Goal: Task Accomplishment & Management: Complete application form

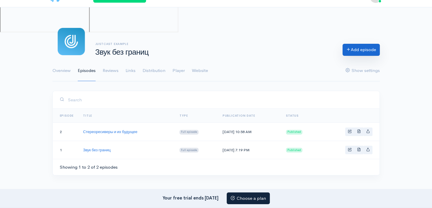
drag, startPoint x: 0, startPoint y: 0, endPoint x: 356, endPoint y: 52, distance: 360.3
click at [356, 52] on link "Add episode" at bounding box center [360, 50] width 37 height 12
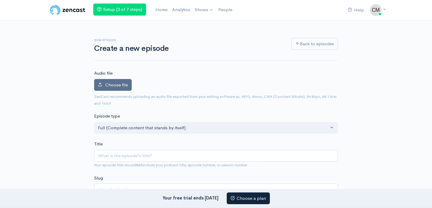
click at [120, 83] on span "Choose file" at bounding box center [116, 85] width 23 height 6
click at [0, 0] on input "Choose file" at bounding box center [0, 0] width 0 height 0
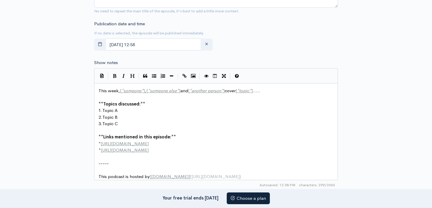
scroll to position [248, 0]
click at [149, 150] on span "[URL][DOMAIN_NAME]" at bounding box center [125, 150] width 48 height 6
type textarea "This week, [*someone*], [*someone else*] and [*another person*] cover [*topic*]…"
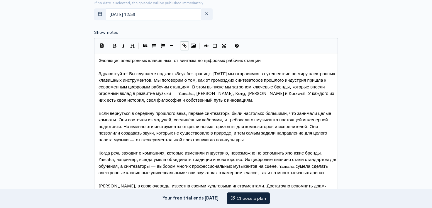
scroll to position [279, 0]
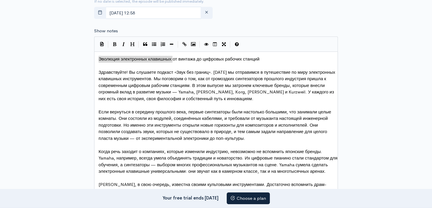
type textarea "Эволюция электронных клавишных"
drag, startPoint x: 99, startPoint y: 58, endPoint x: 171, endPoint y: 57, distance: 72.1
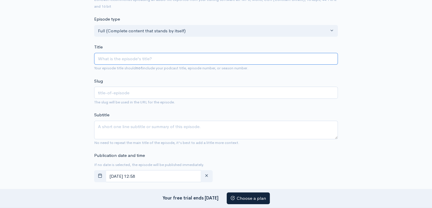
click at [144, 60] on input "Title" at bounding box center [216, 59] width 244 height 12
paste input "Эволюция электронных клавишных"
type input "Эволюция электронных клавишных"
type input "evolyuciya-elektronnyh-klavishnyh"
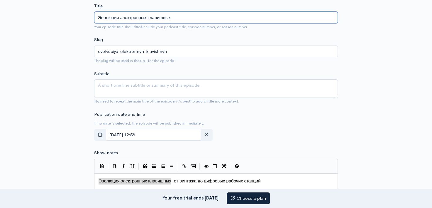
scroll to position [171, 0]
type input "Эволюция электронных клавишных"
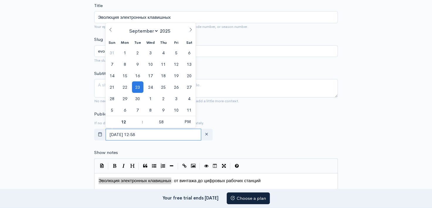
click at [162, 133] on input "[DATE] 12:58" at bounding box center [154, 134] width 96 height 12
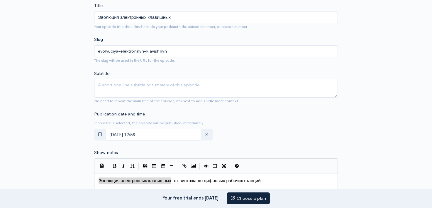
click at [322, 118] on div "Publication date and time If no date is selected, the episode will be published…" at bounding box center [216, 127] width 251 height 32
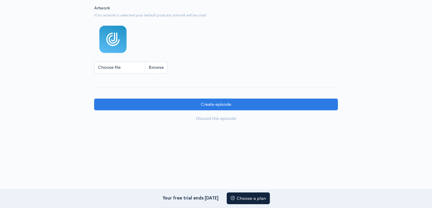
scroll to position [891, 0]
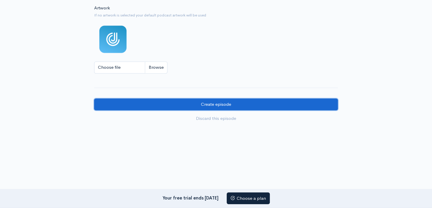
click at [239, 106] on input "Create episode" at bounding box center [216, 104] width 244 height 12
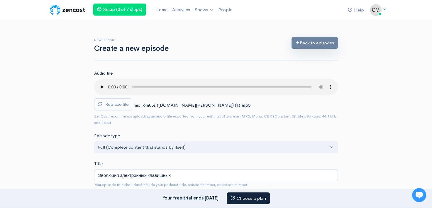
click at [302, 40] on link "Back to episodes" at bounding box center [314, 43] width 46 height 12
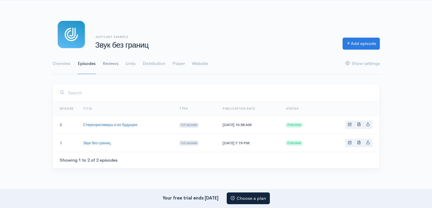
scroll to position [20, 0]
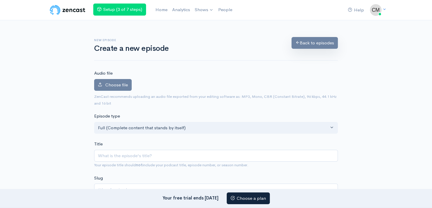
click at [315, 44] on link "Back to episodes" at bounding box center [314, 43] width 46 height 12
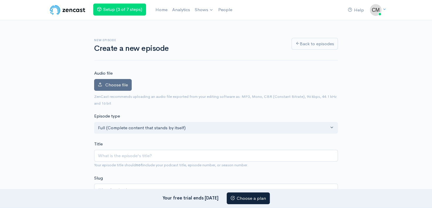
click at [129, 86] on label "Choose file" at bounding box center [113, 85] width 38 height 12
click at [0, 0] on input "Choose file" at bounding box center [0, 0] width 0 height 0
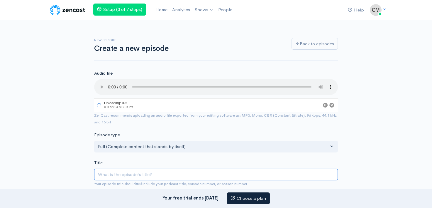
click at [118, 171] on input "Title" at bounding box center [216, 174] width 244 height 12
paste input "Эволюция электронных клавишных"
type input "Эволюция электронных клавишных"
type input "evolyuciya-elektronnyh-klavishnyh"
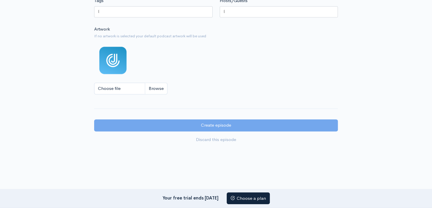
scroll to position [854, 0]
type input "Эволюция электронных клавишных"
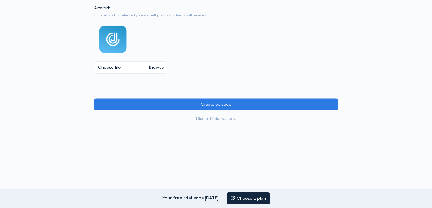
scroll to position [889, 0]
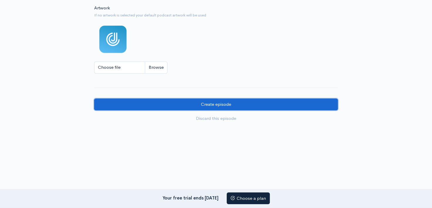
click at [217, 104] on input "Create episode" at bounding box center [216, 104] width 244 height 12
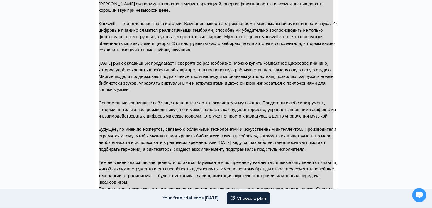
scroll to position [598, 0]
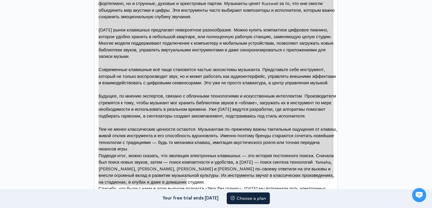
type textarea "Если вернуться в середину прошлого века, первые синтезаторы были настолько боль…"
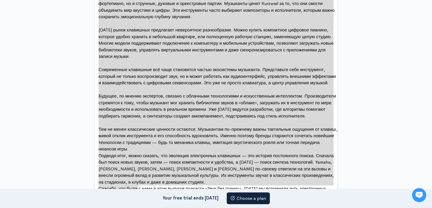
drag, startPoint x: 100, startPoint y: 80, endPoint x: 187, endPoint y: 184, distance: 135.5
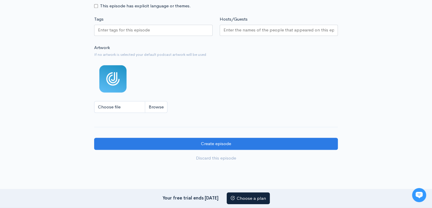
scroll to position [456, 0]
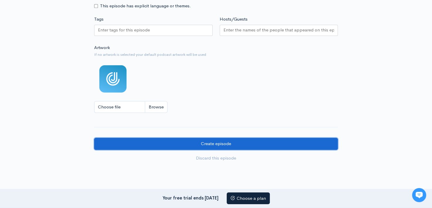
click at [211, 140] on input "Create episode" at bounding box center [216, 143] width 244 height 12
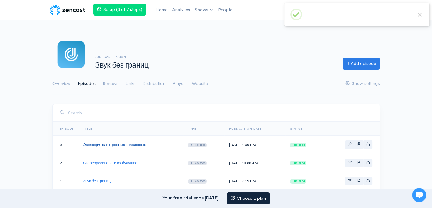
click at [114, 143] on link "Эволюция электронных клавишных" at bounding box center [114, 144] width 63 height 5
click at [197, 81] on link "Website" at bounding box center [200, 83] width 16 height 21
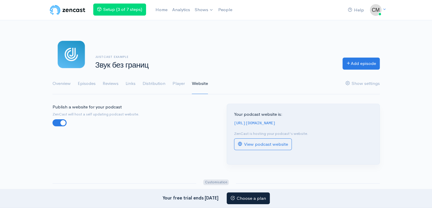
click at [171, 84] on ul "Overview Episodes Reviews Links Distribution Player Website Show settings" at bounding box center [215, 83] width 327 height 21
click at [175, 84] on link "Player" at bounding box center [178, 83] width 12 height 21
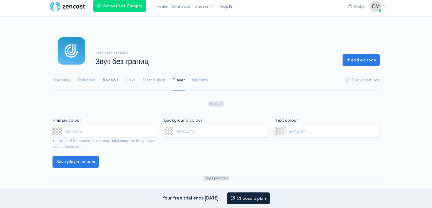
scroll to position [4, 0]
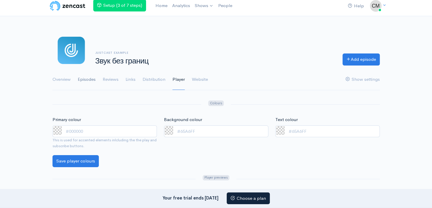
click at [86, 82] on link "Episodes" at bounding box center [87, 79] width 18 height 21
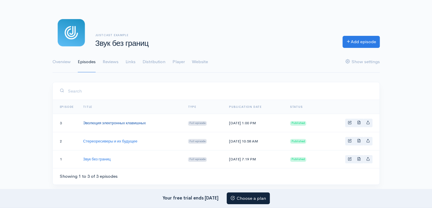
click at [111, 119] on td "Эволюция электронных клавишных" at bounding box center [130, 123] width 105 height 18
click at [111, 124] on link "Эволюция электронных клавишных" at bounding box center [114, 122] width 63 height 5
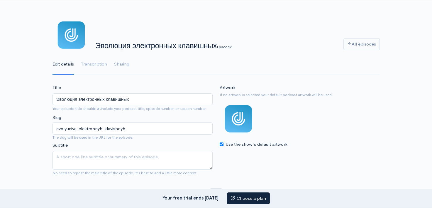
scroll to position [20, 0]
click at [123, 62] on link "Sharing" at bounding box center [121, 63] width 15 height 21
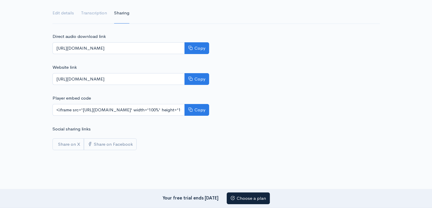
scroll to position [71, 0]
click at [202, 78] on button "Copy" at bounding box center [196, 78] width 25 height 12
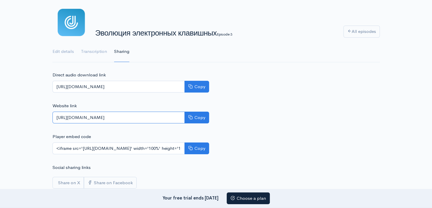
scroll to position [0, 0]
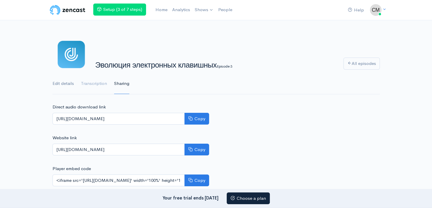
click at [65, 82] on link "Edit details" at bounding box center [62, 83] width 21 height 21
